Goal: Navigation & Orientation: Go to known website

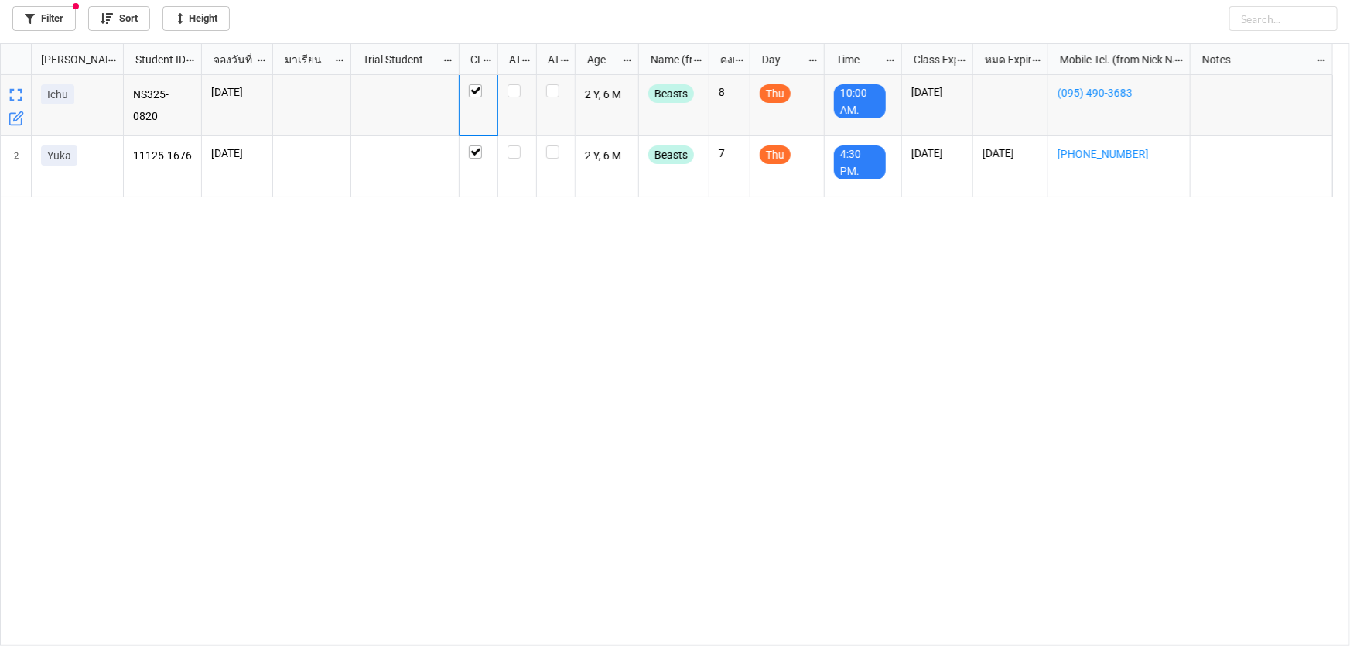
scroll to position [594, 1341]
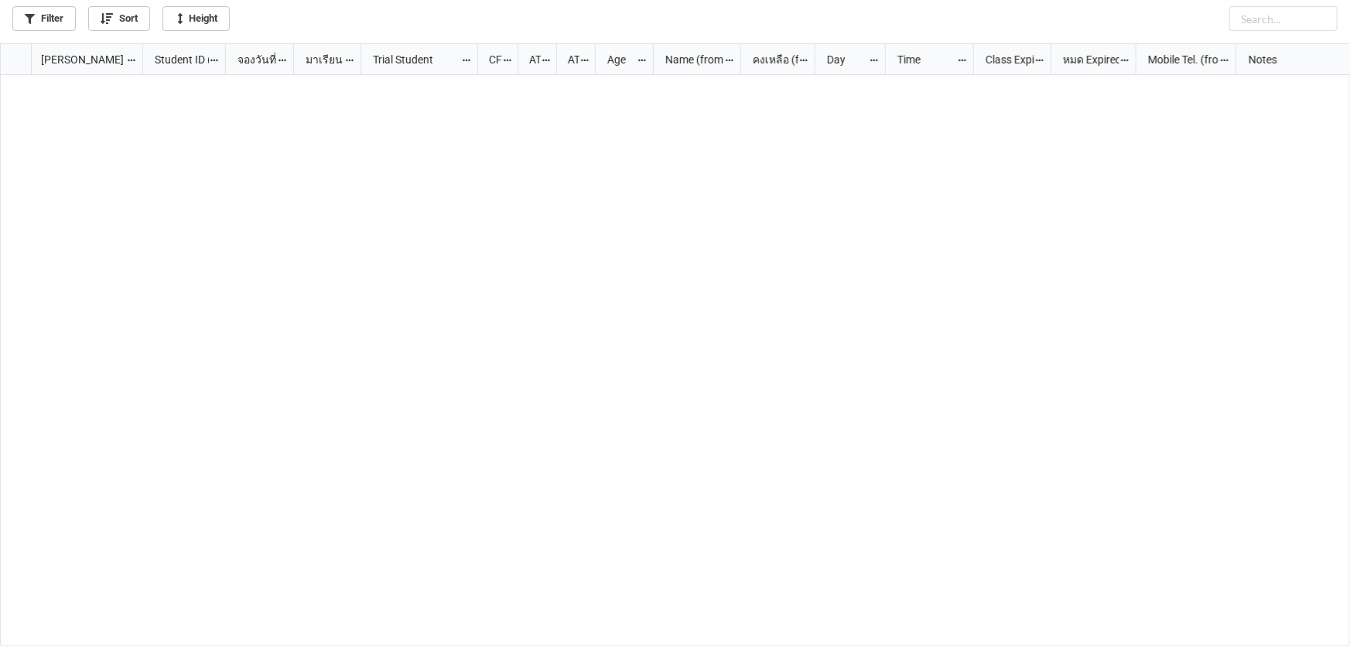
scroll to position [594, 1341]
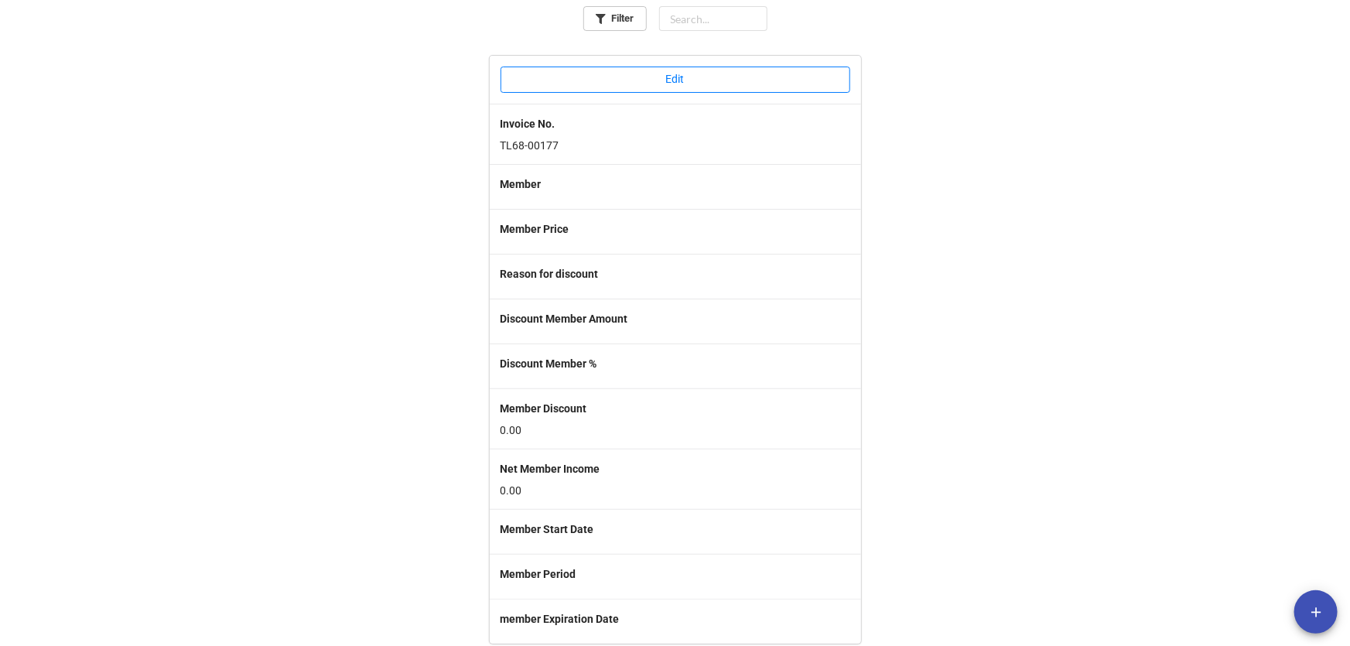
click at [1033, 204] on div "Filter Edit Invoice No. TL68-00177 Member Member Price Reason for discount Disc…" at bounding box center [675, 328] width 1350 height 656
